Goal: Task Accomplishment & Management: Complete application form

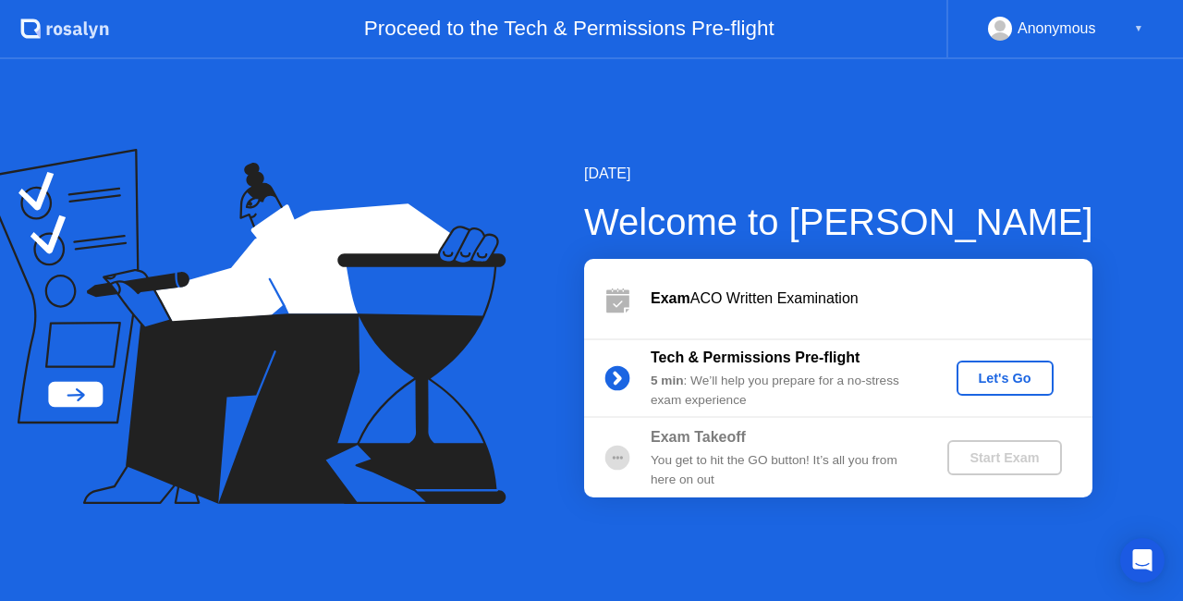
click at [1000, 373] on div "Let's Go" at bounding box center [1005, 378] width 82 height 15
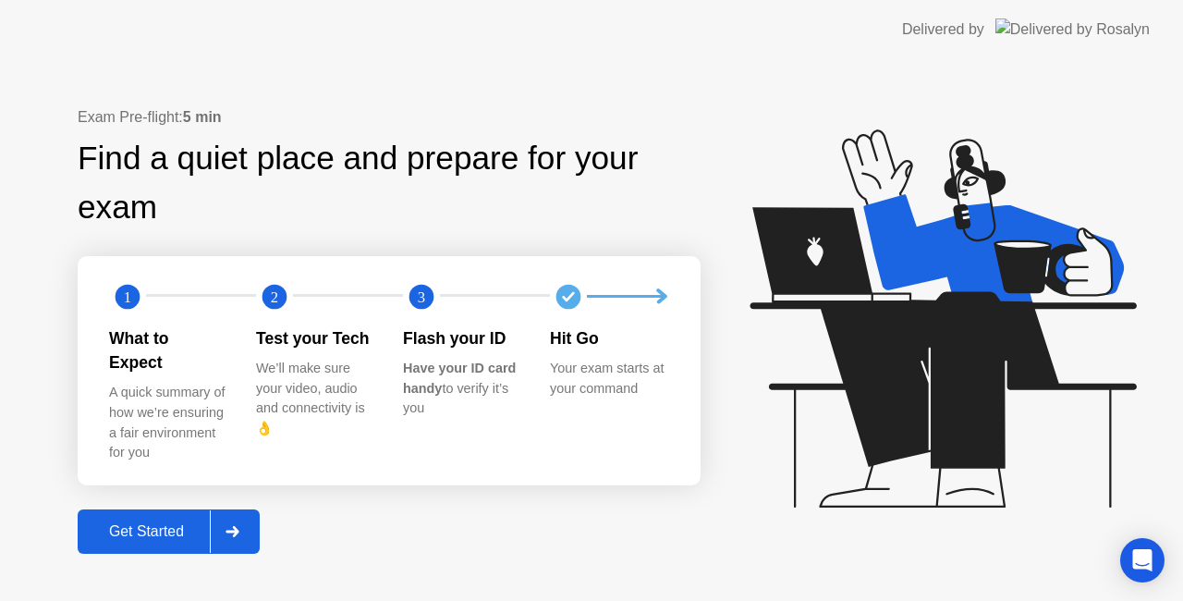
click at [161, 523] on div "Get Started" at bounding box center [146, 531] width 127 height 17
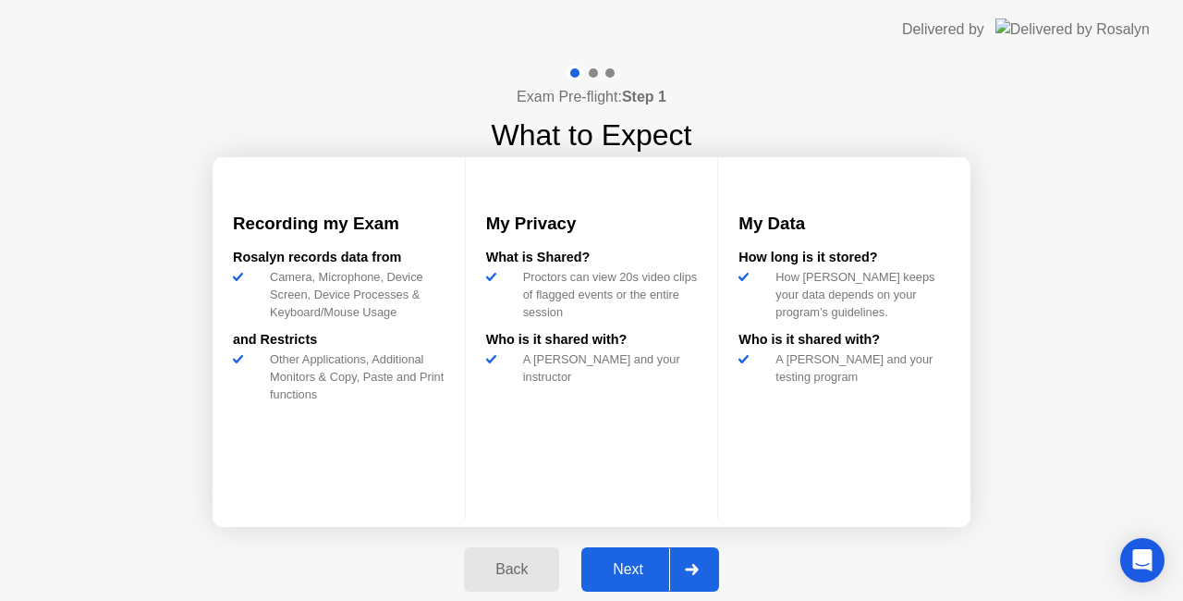
click at [623, 564] on div "Next" at bounding box center [628, 569] width 82 height 17
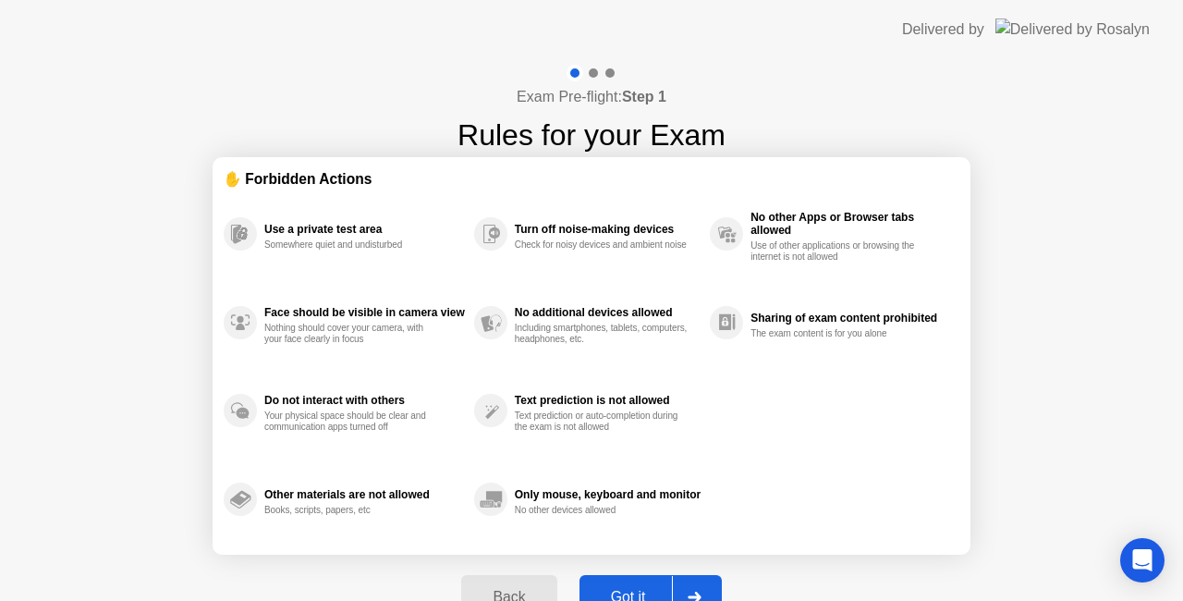
click at [627, 583] on button "Got it" at bounding box center [651, 597] width 142 height 44
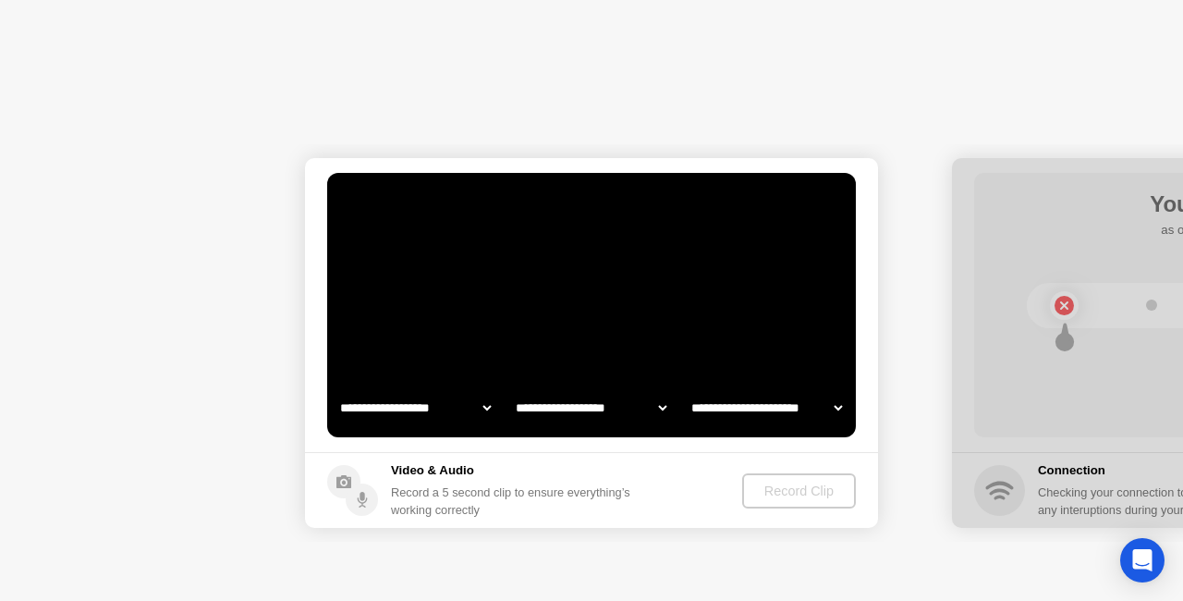
select select "**********"
select select "*******"
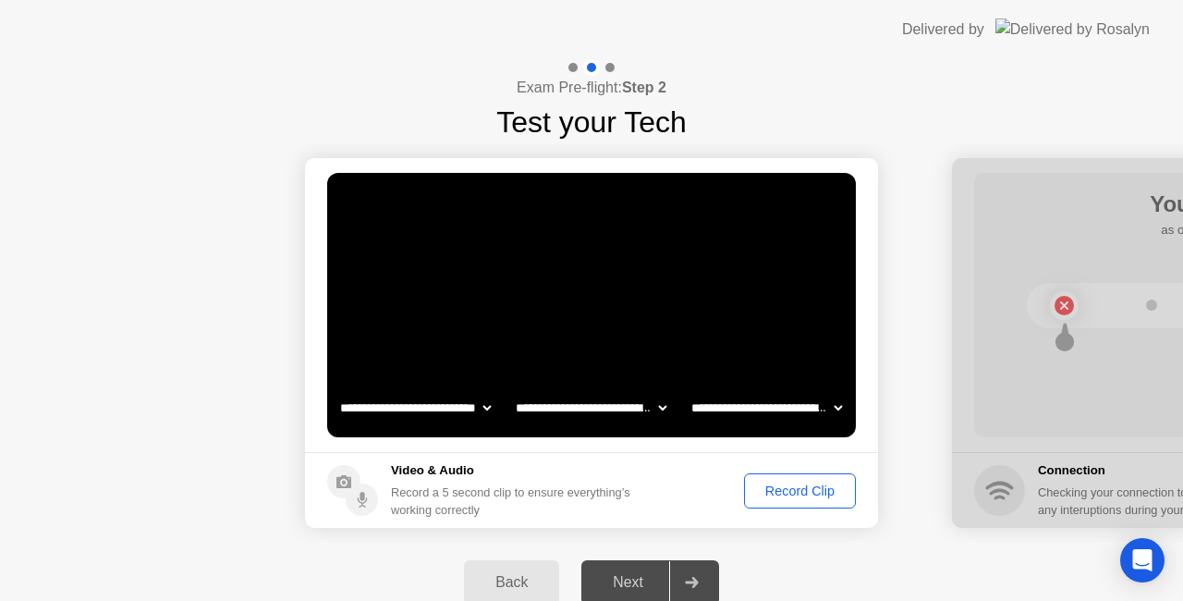
click at [798, 484] on div "Record Clip" at bounding box center [800, 490] width 99 height 15
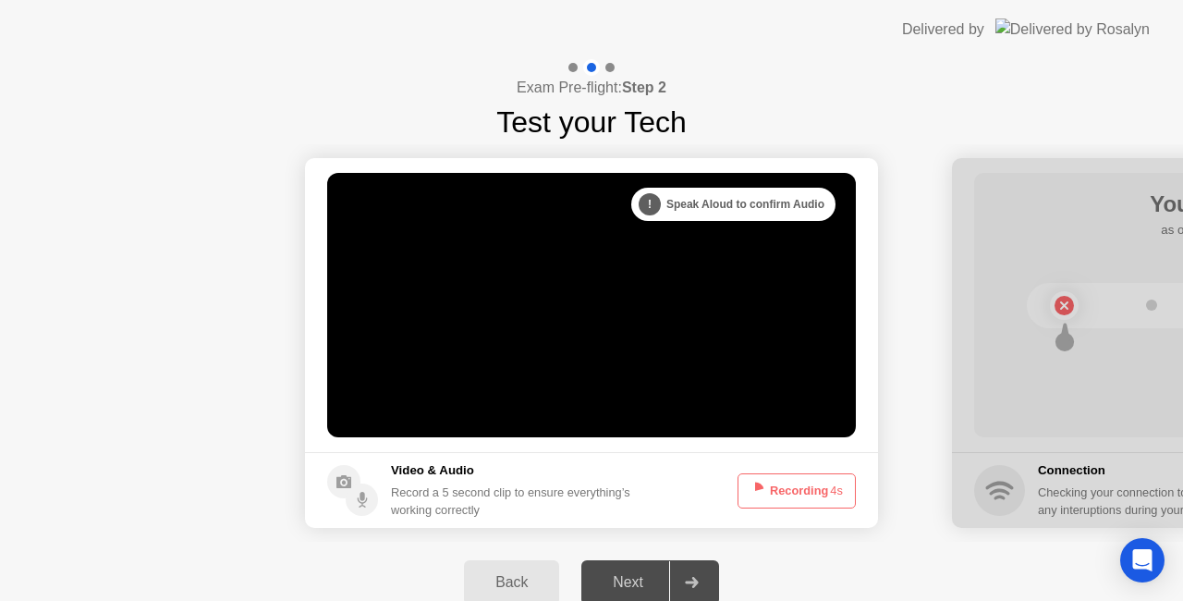
click at [798, 484] on button "Recording 4s" at bounding box center [797, 490] width 118 height 35
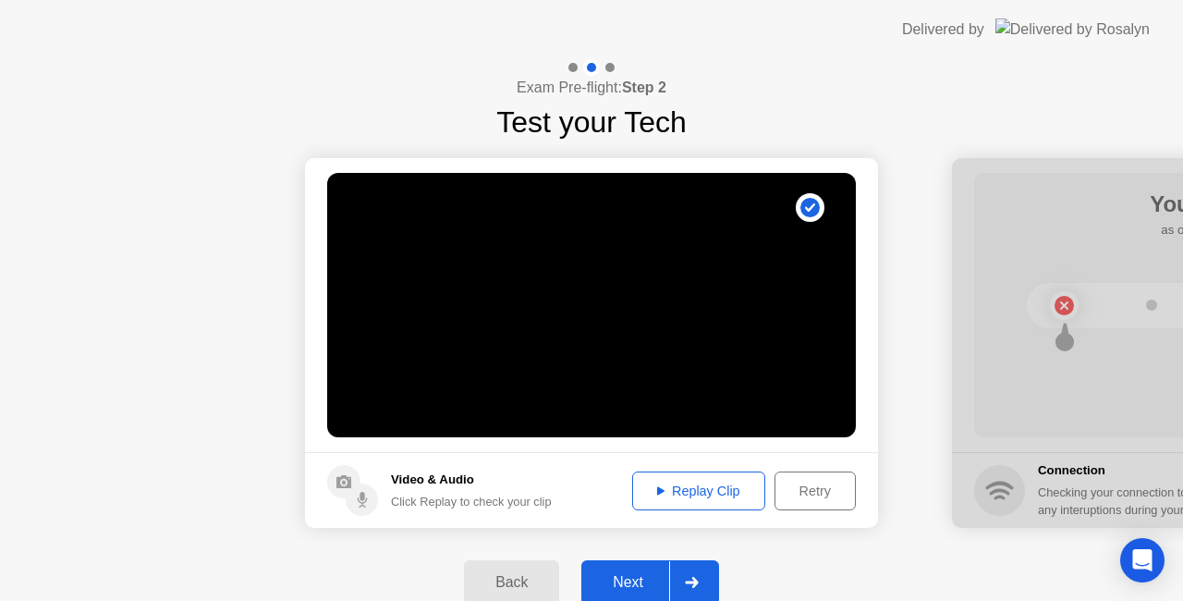
click at [638, 579] on div "Next" at bounding box center [628, 582] width 82 height 17
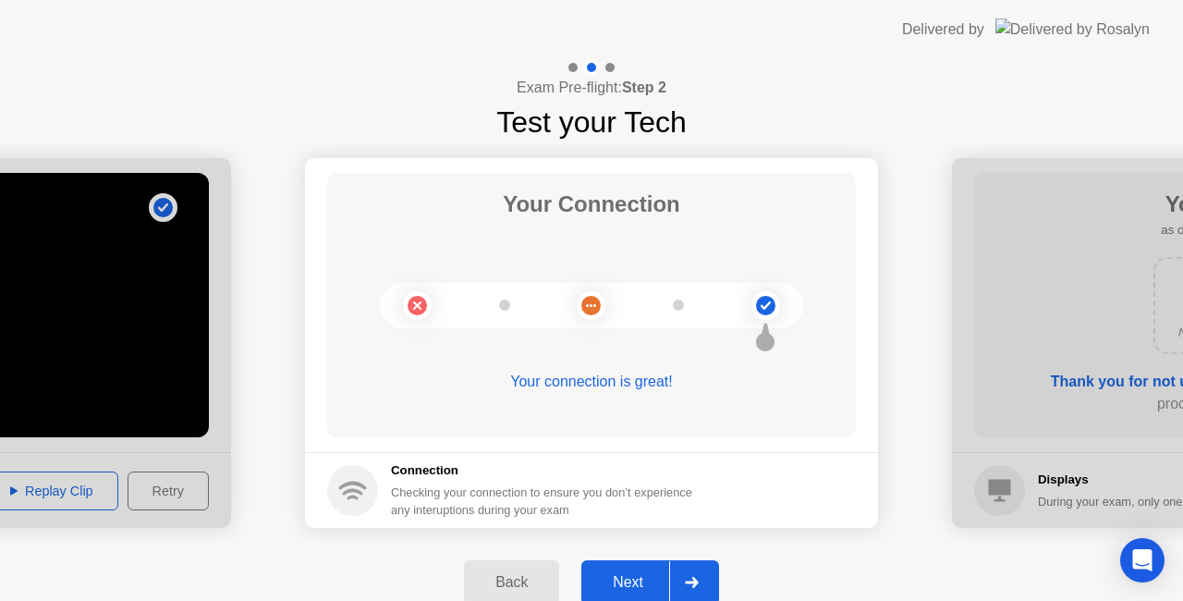
click at [639, 576] on div "Next" at bounding box center [628, 582] width 82 height 17
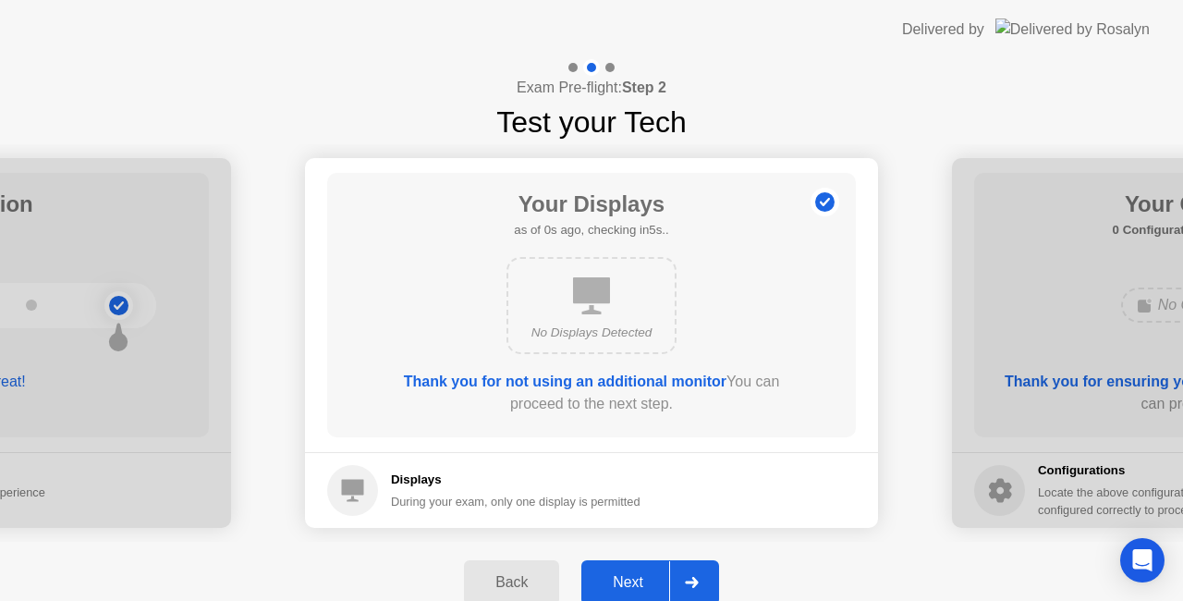
click at [639, 576] on div "Next" at bounding box center [628, 582] width 82 height 17
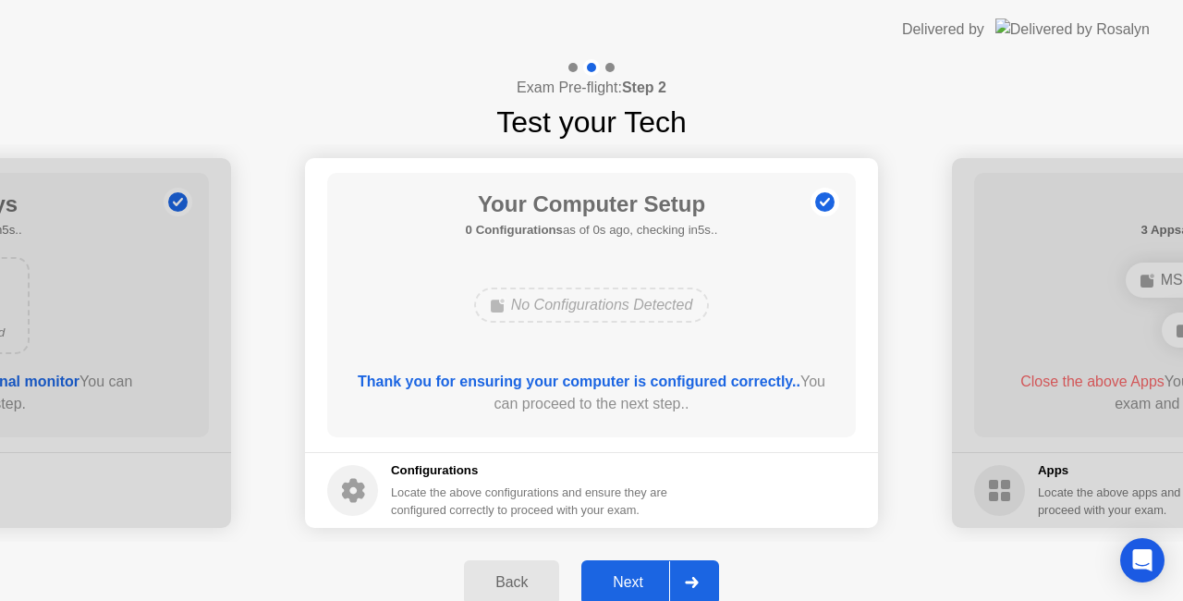
click at [639, 576] on div "Next" at bounding box center [628, 582] width 82 height 17
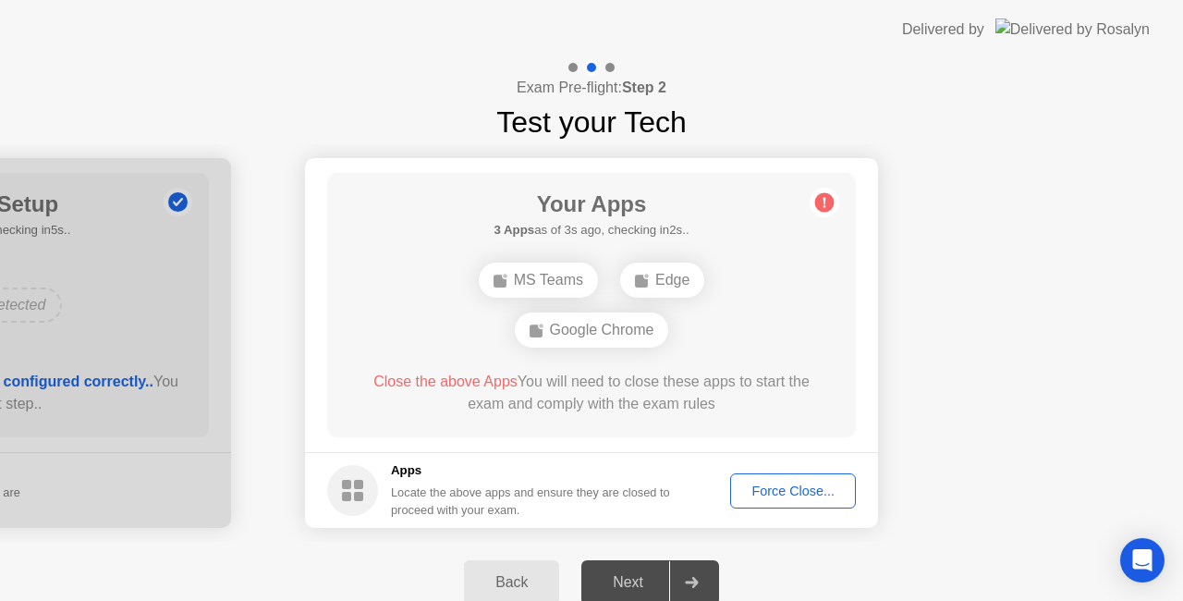
click at [777, 492] on div "Force Close..." at bounding box center [793, 490] width 113 height 15
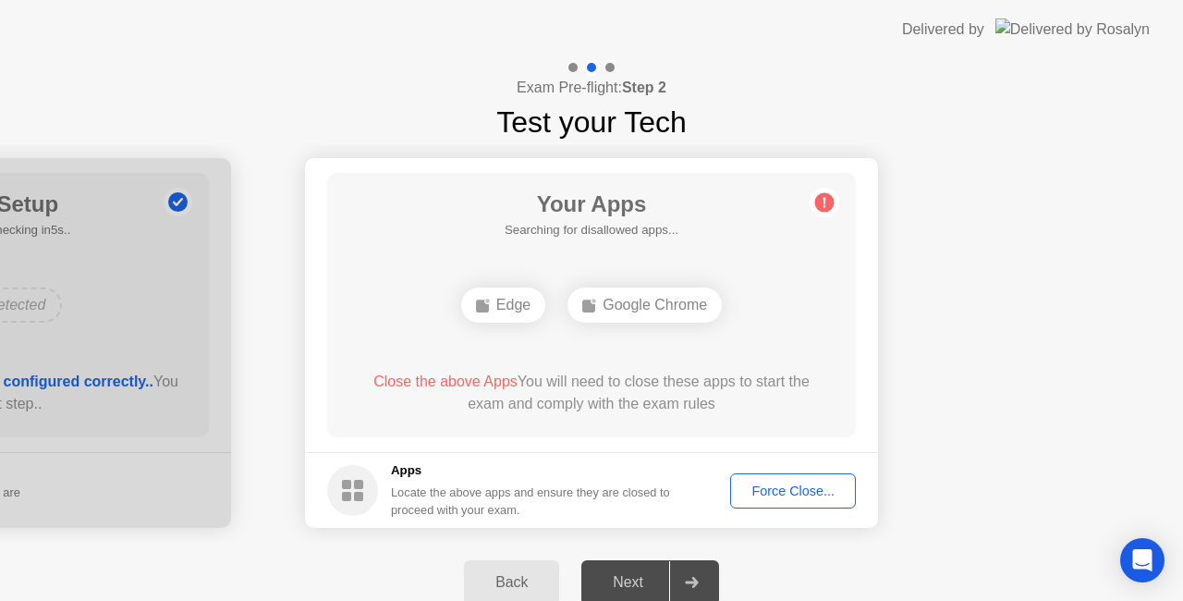
click at [819, 494] on div "Force Close..." at bounding box center [793, 490] width 113 height 15
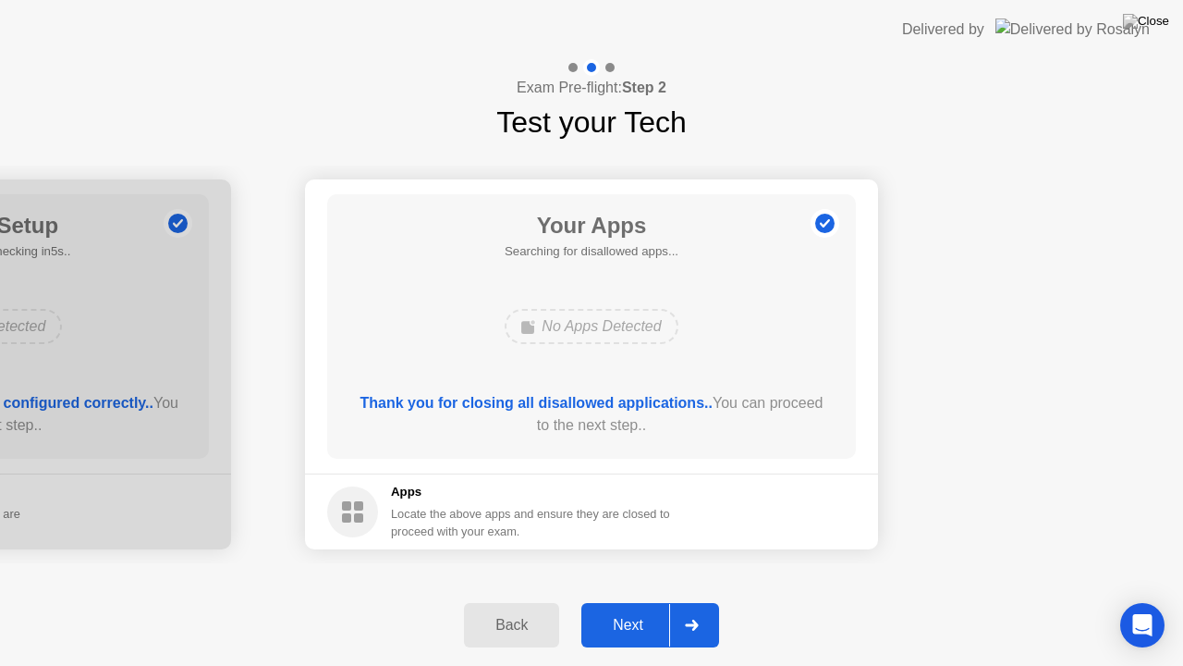
click at [629, 600] on div "Next" at bounding box center [628, 625] width 82 height 17
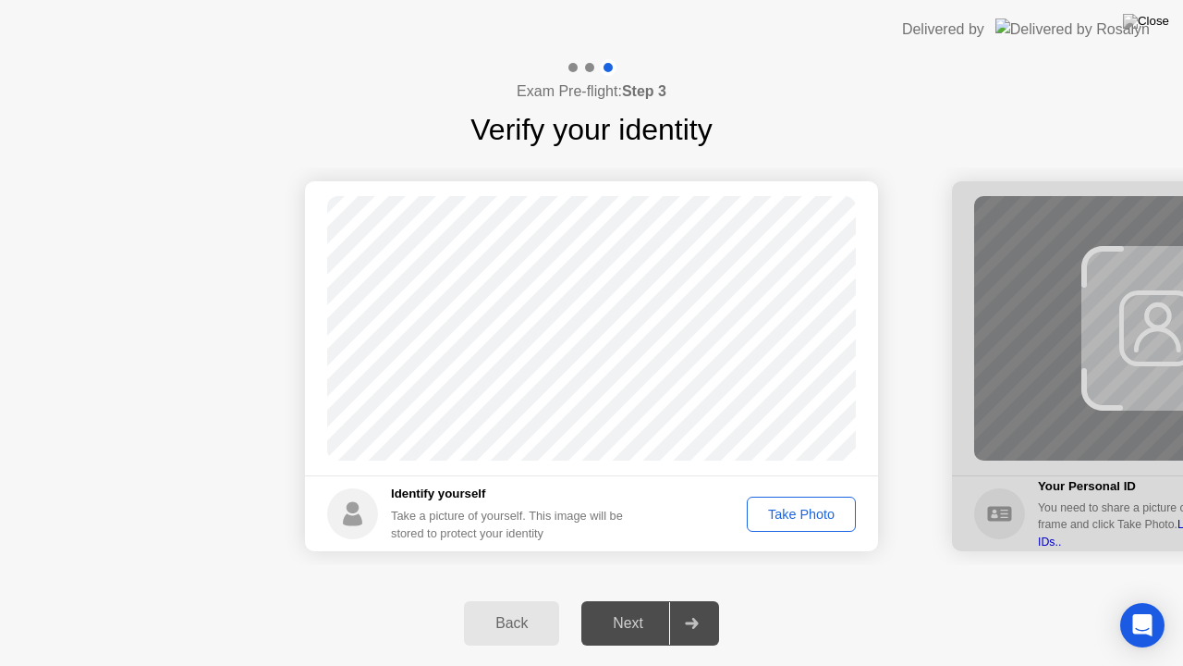
click at [792, 509] on div "Take Photo" at bounding box center [801, 514] width 96 height 15
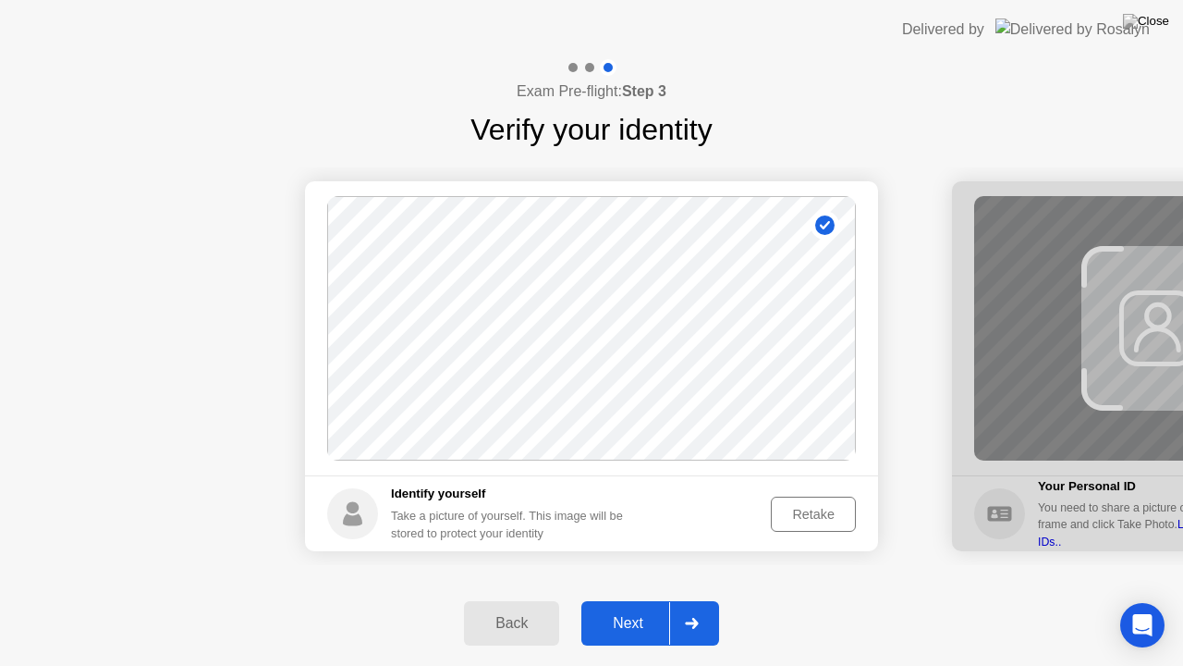
click at [623, 600] on div "Next" at bounding box center [628, 623] width 82 height 17
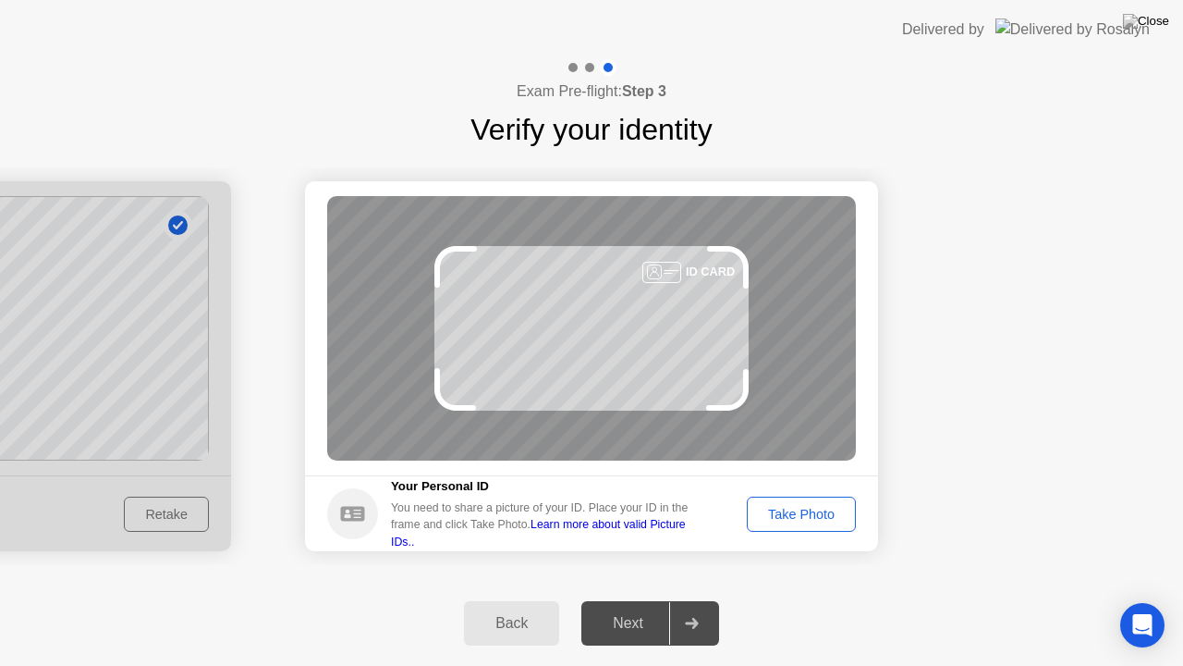
click at [788, 516] on div "Take Photo" at bounding box center [801, 514] width 96 height 15
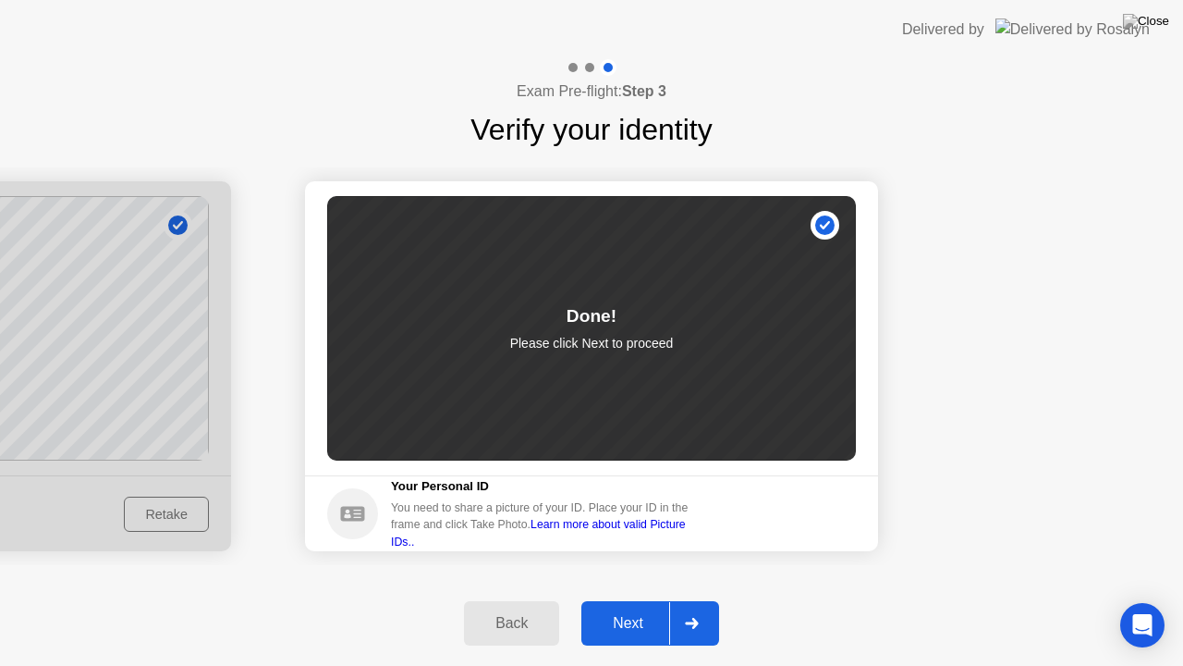
click at [633, 600] on div "Next" at bounding box center [628, 623] width 82 height 17
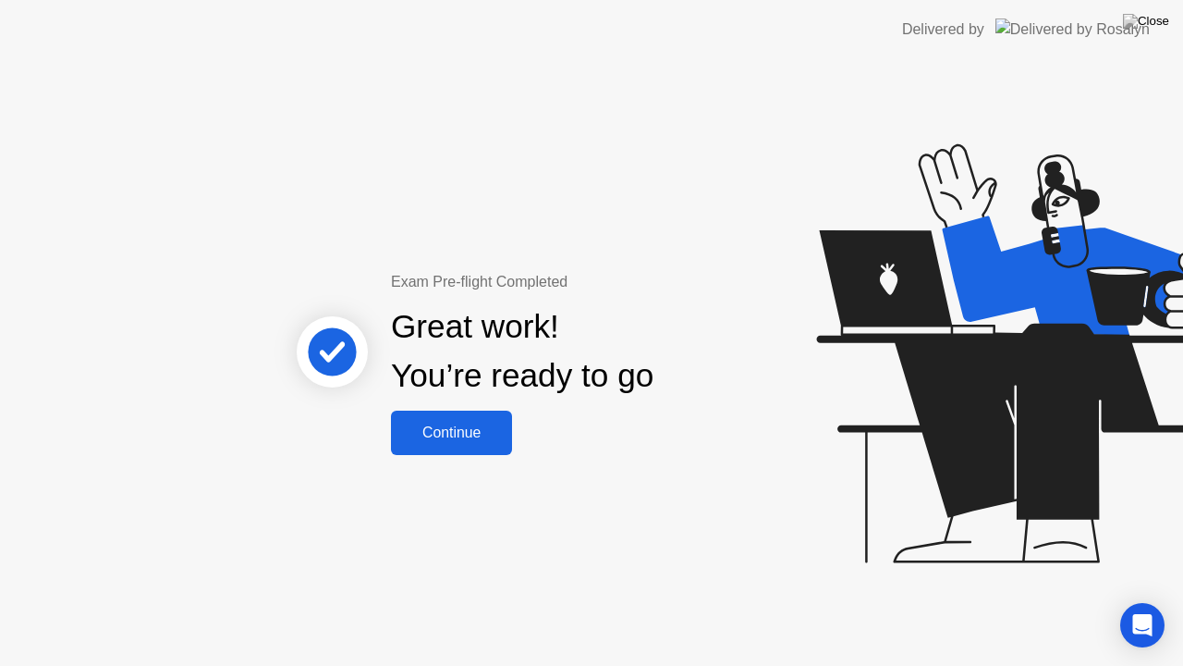
click at [470, 419] on button "Continue" at bounding box center [451, 432] width 121 height 44
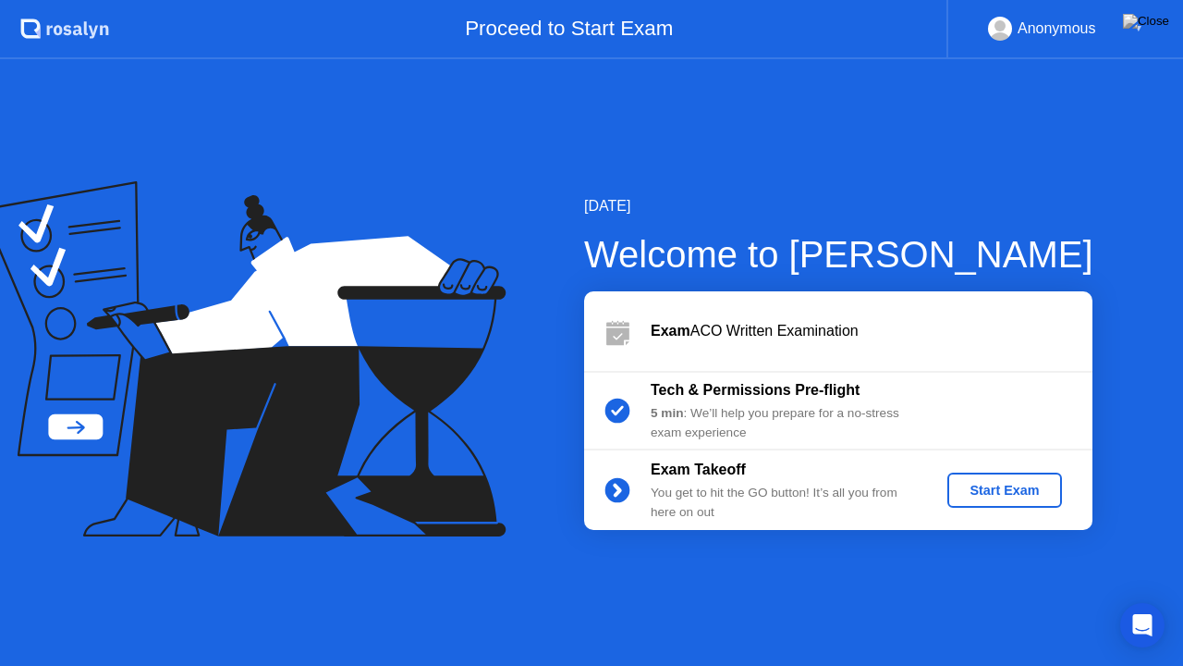
click at [1002, 488] on div "Start Exam" at bounding box center [1004, 490] width 99 height 15
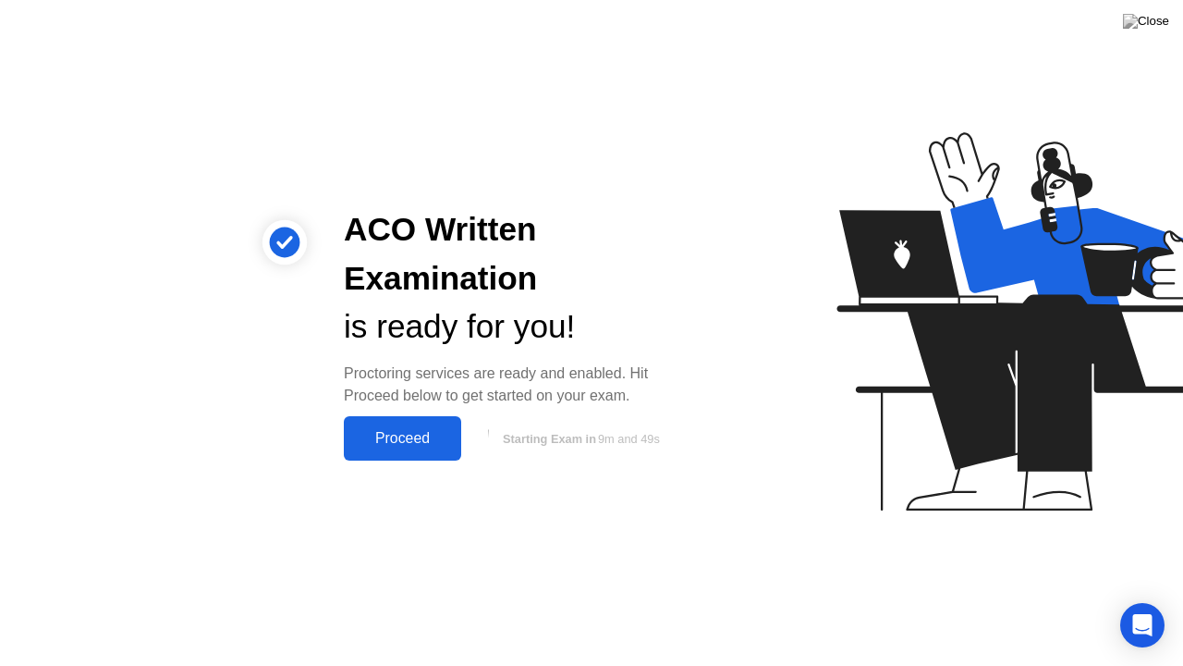
click at [395, 430] on div "Proceed" at bounding box center [402, 438] width 106 height 17
